Goal: Transaction & Acquisition: Obtain resource

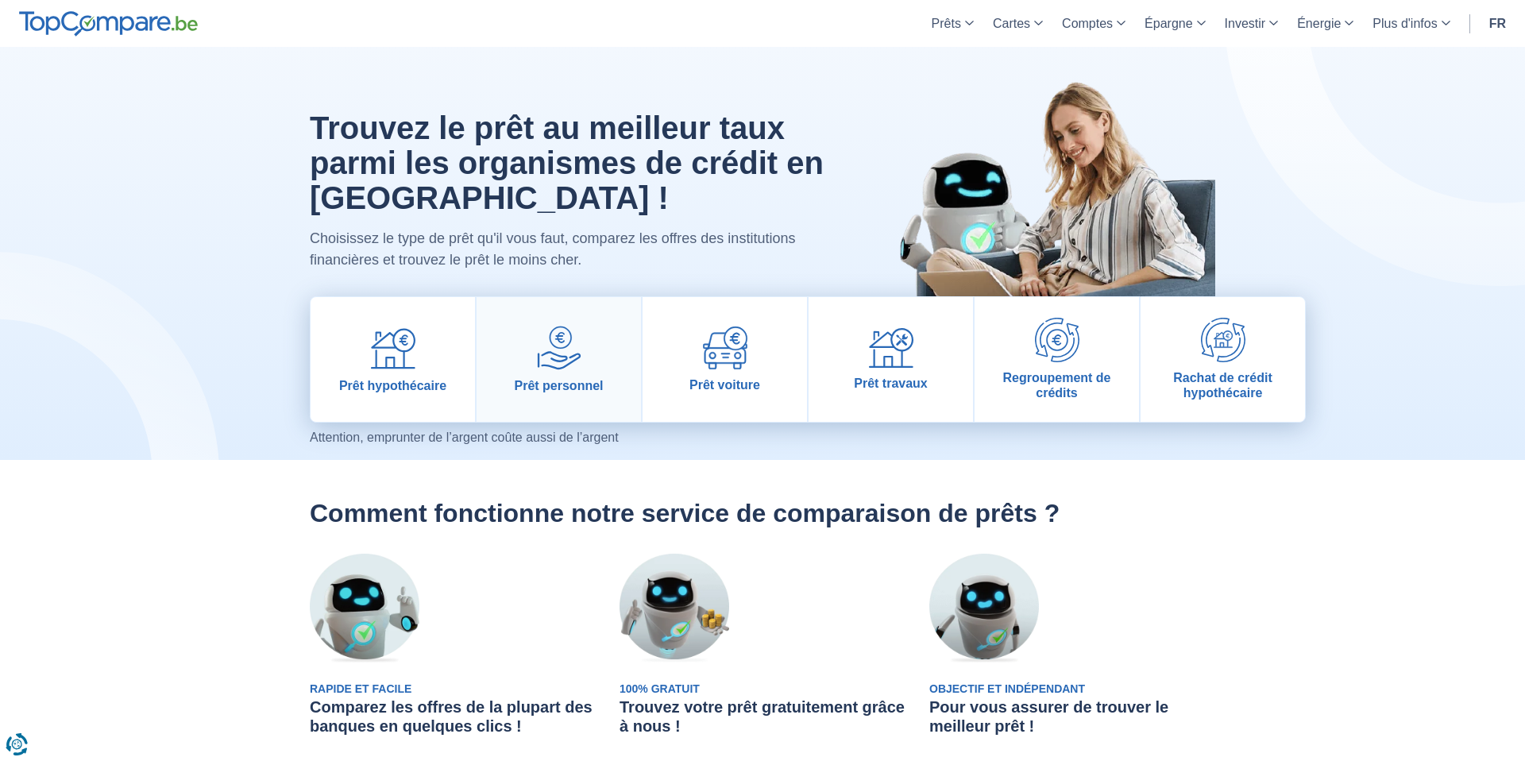
click at [565, 376] on link "Prêt personnel" at bounding box center [559, 359] width 164 height 125
